Goal: Information Seeking & Learning: Learn about a topic

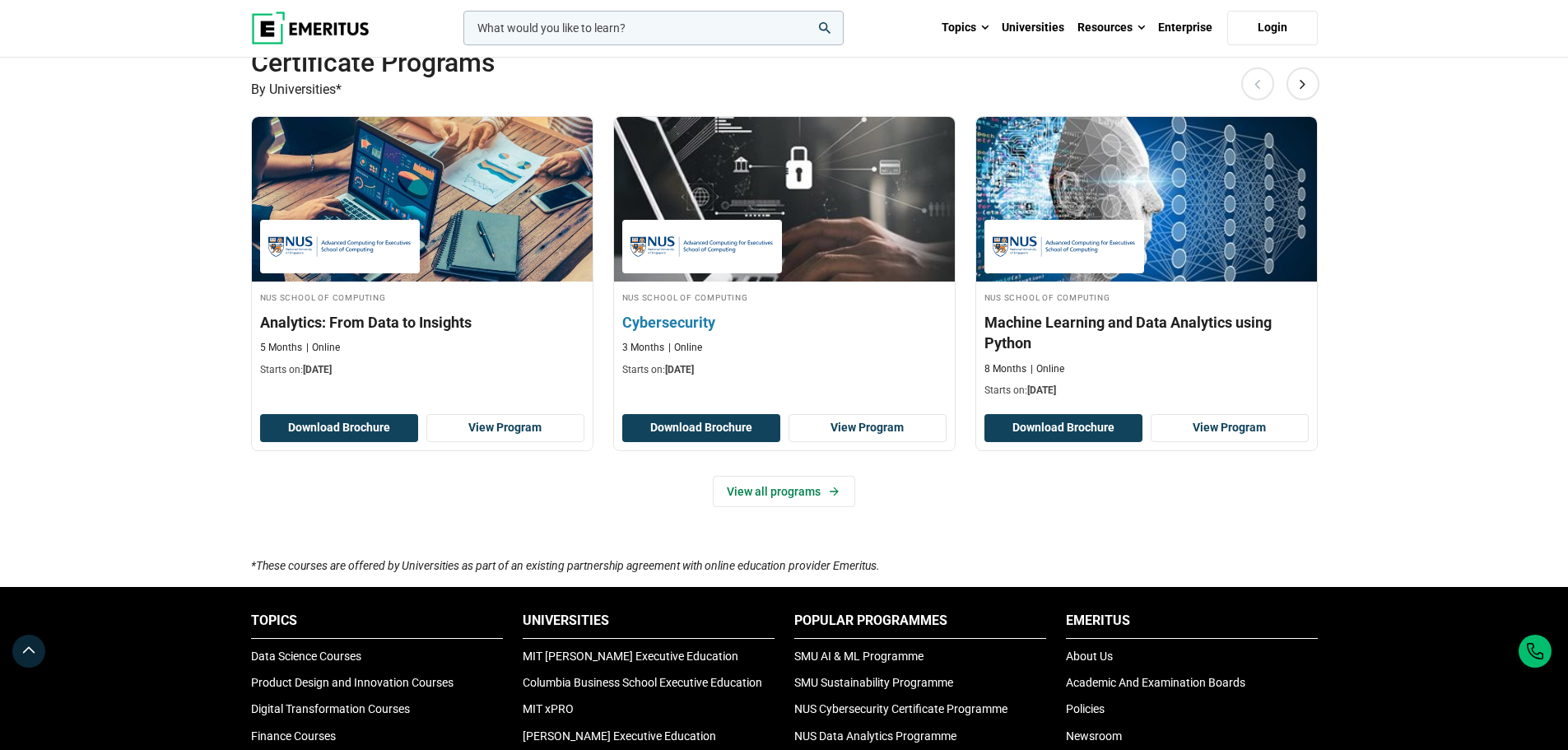
scroll to position [988, 0]
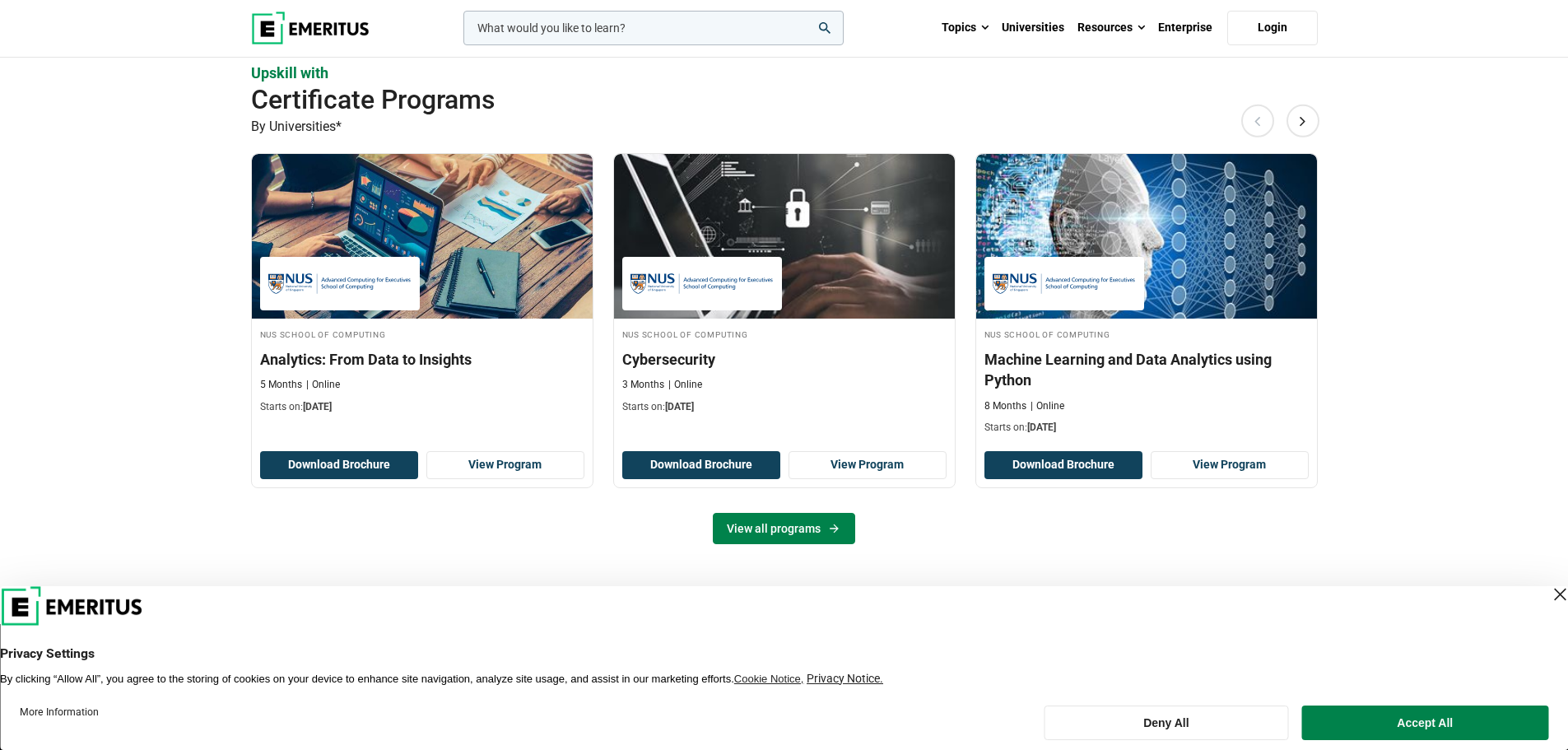
click at [825, 529] on link "View all programs" at bounding box center [784, 528] width 143 height 31
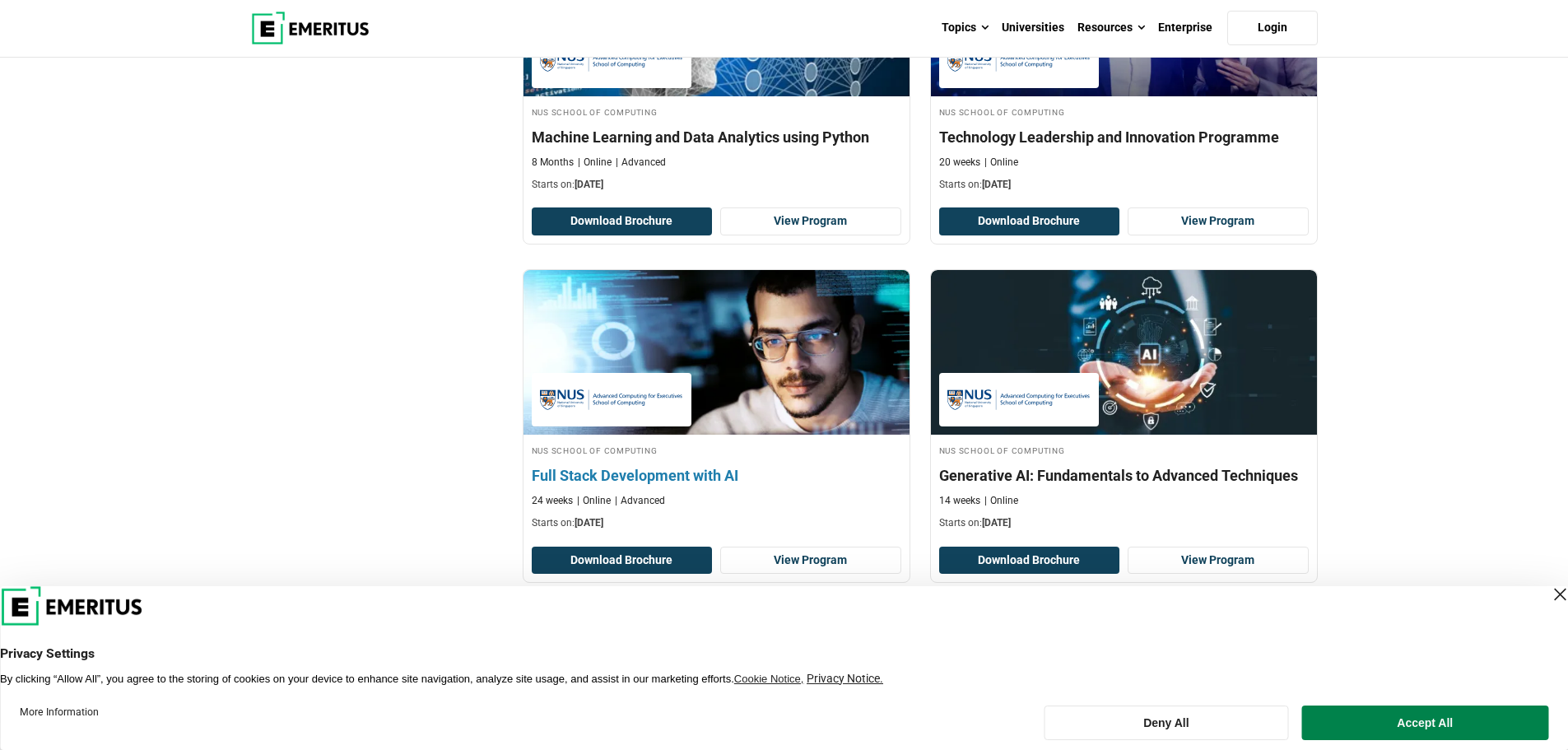
scroll to position [741, 0]
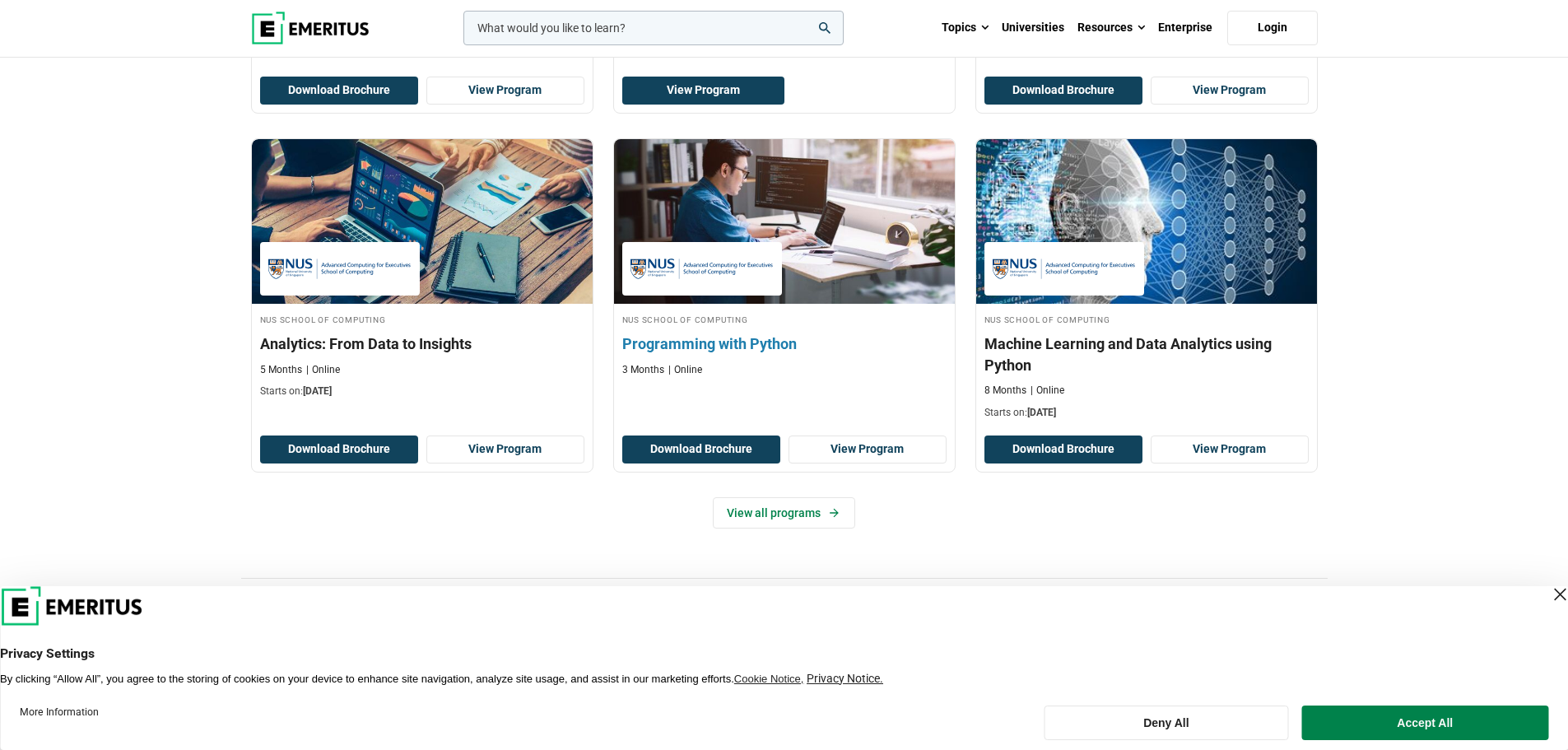
scroll to position [741, 0]
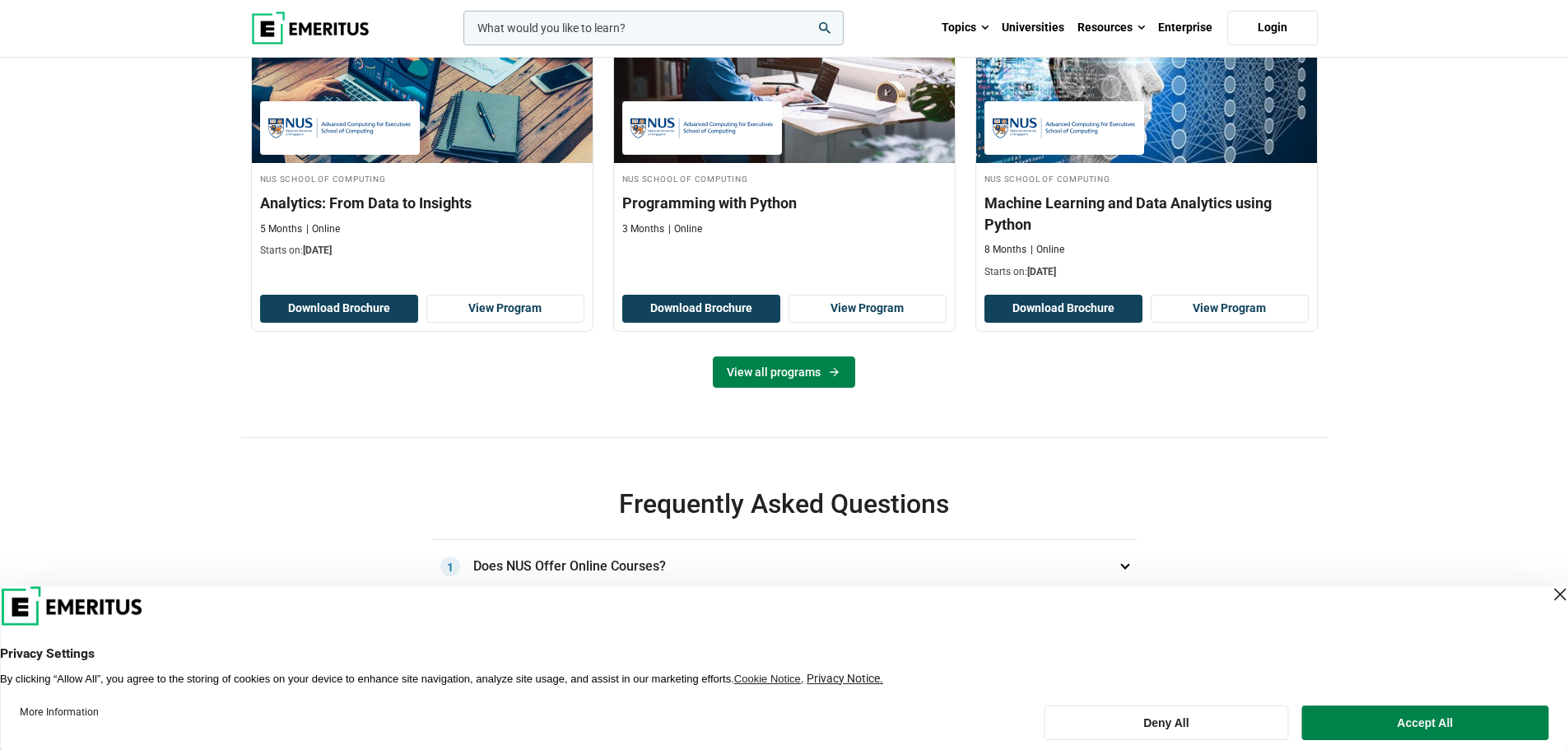
click at [787, 387] on link "View all programs" at bounding box center [784, 372] width 143 height 31
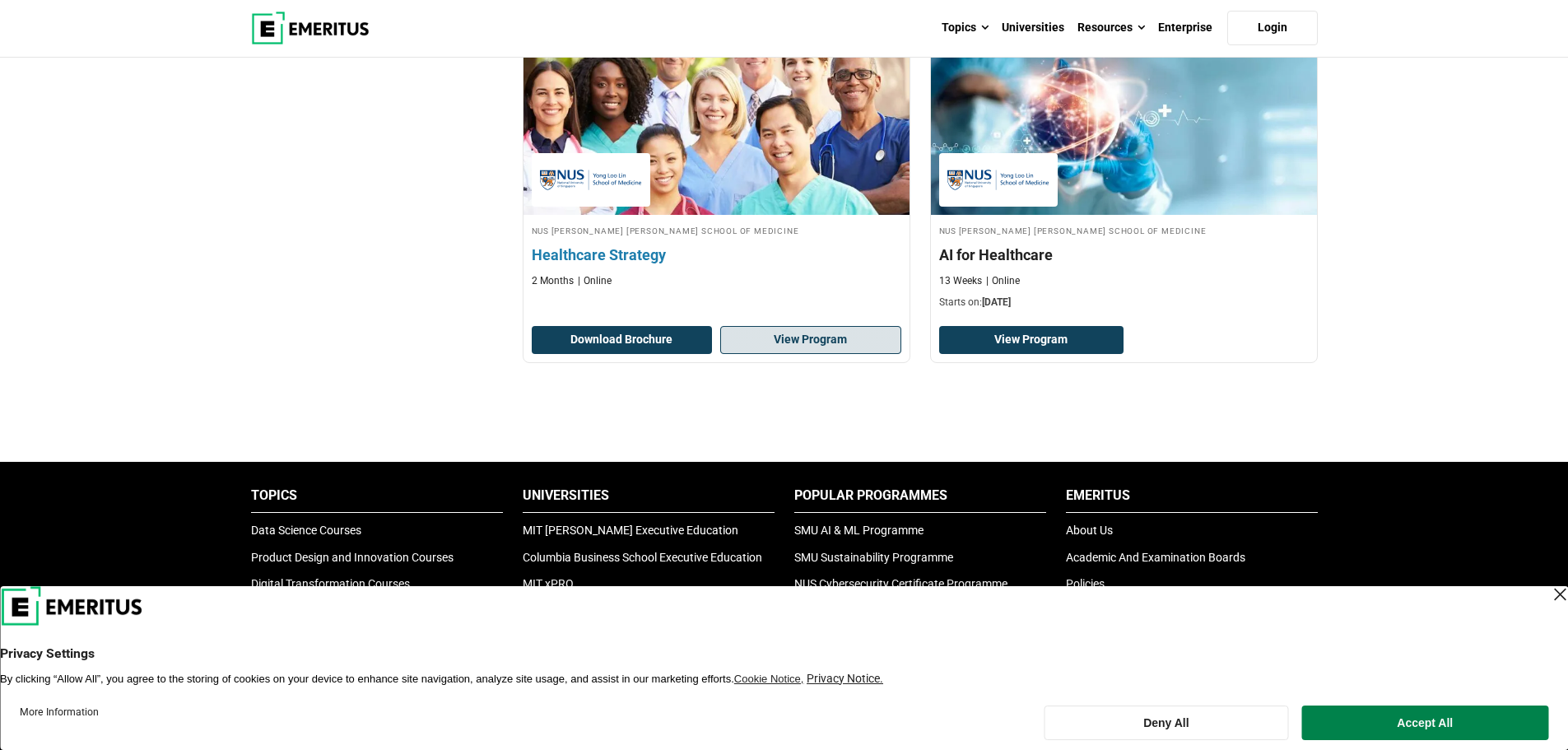
scroll to position [1893, 0]
